Goal: Information Seeking & Learning: Check status

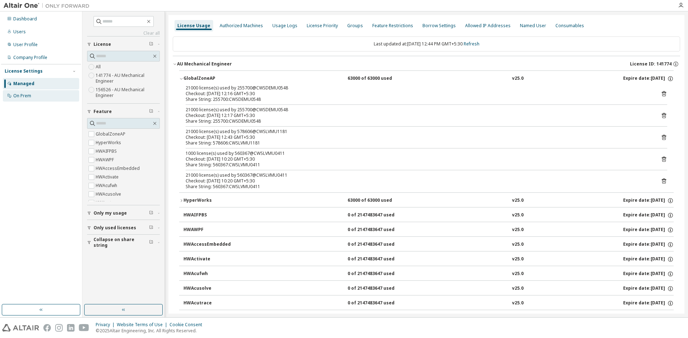
click at [25, 93] on div "On Prem" at bounding box center [22, 96] width 18 height 6
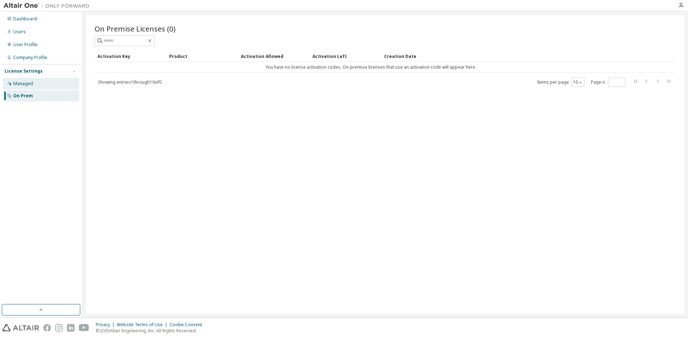
click at [26, 86] on div "Managed" at bounding box center [23, 84] width 20 height 6
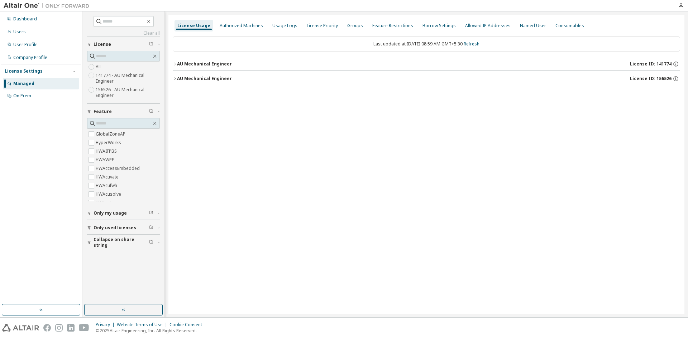
click at [178, 63] on div "AU Mechanical Engineer" at bounding box center [204, 64] width 55 height 6
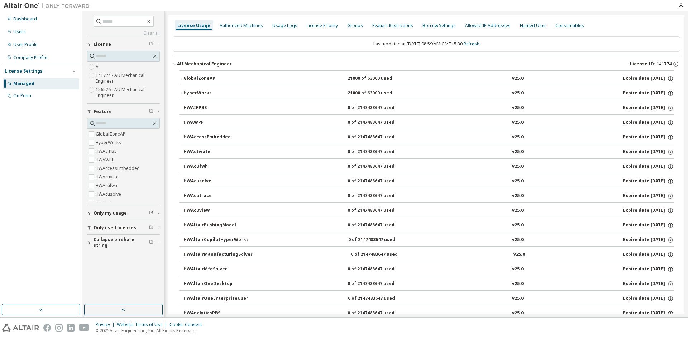
click at [180, 79] on icon "button" at bounding box center [181, 79] width 4 height 4
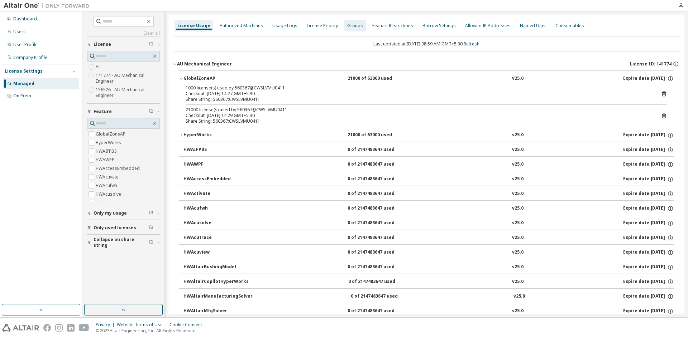
click at [349, 27] on div "Groups" at bounding box center [355, 26] width 16 height 6
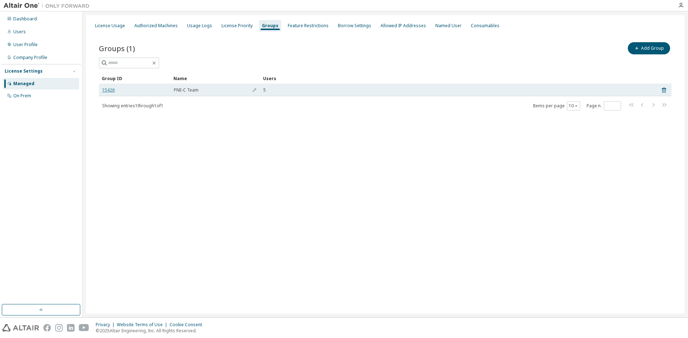
click at [109, 89] on link "15426" at bounding box center [108, 90] width 13 height 6
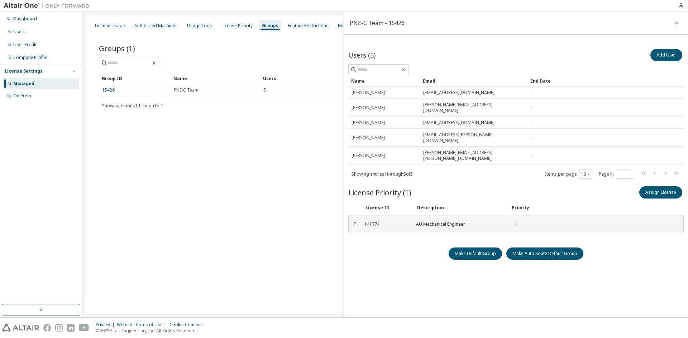
click at [189, 200] on div "License Usage Authorized Machines Usage Logs License Priority Groups Feature Re…" at bounding box center [385, 164] width 598 height 299
click at [260, 166] on div "License Usage Authorized Machines Usage Logs License Priority Groups Feature Re…" at bounding box center [385, 164] width 598 height 299
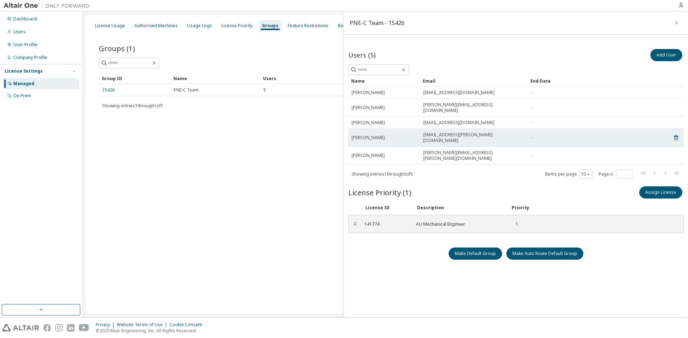
scroll to position [1, 0]
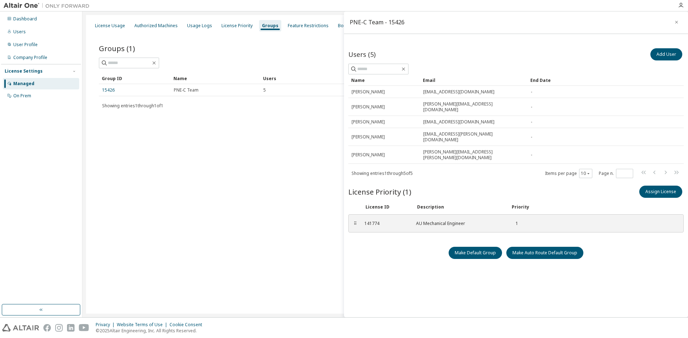
click at [295, 172] on div "License Usage Authorized Machines Usage Logs License Priority Groups Feature Re…" at bounding box center [385, 164] width 598 height 299
